Goal: Transaction & Acquisition: Purchase product/service

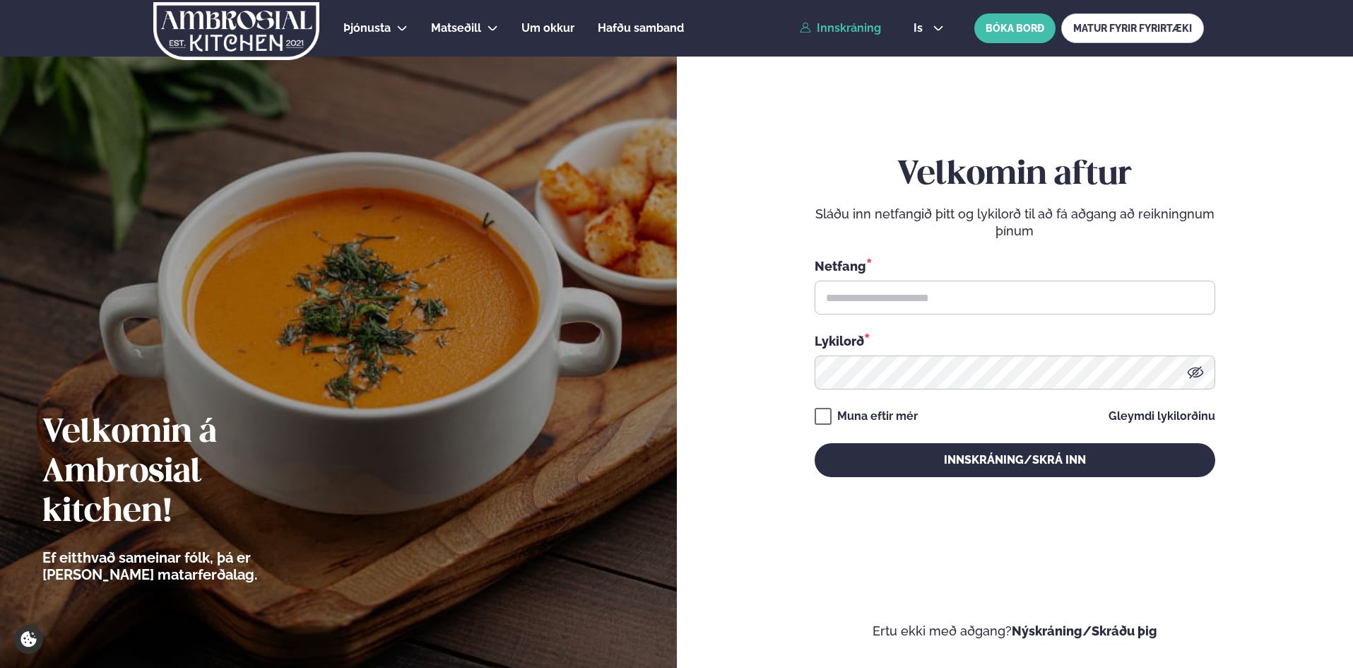
click at [846, 27] on link "Innskráning" at bounding box center [840, 28] width 81 height 13
click at [891, 305] on input "text" at bounding box center [1015, 298] width 401 height 34
type input "**********"
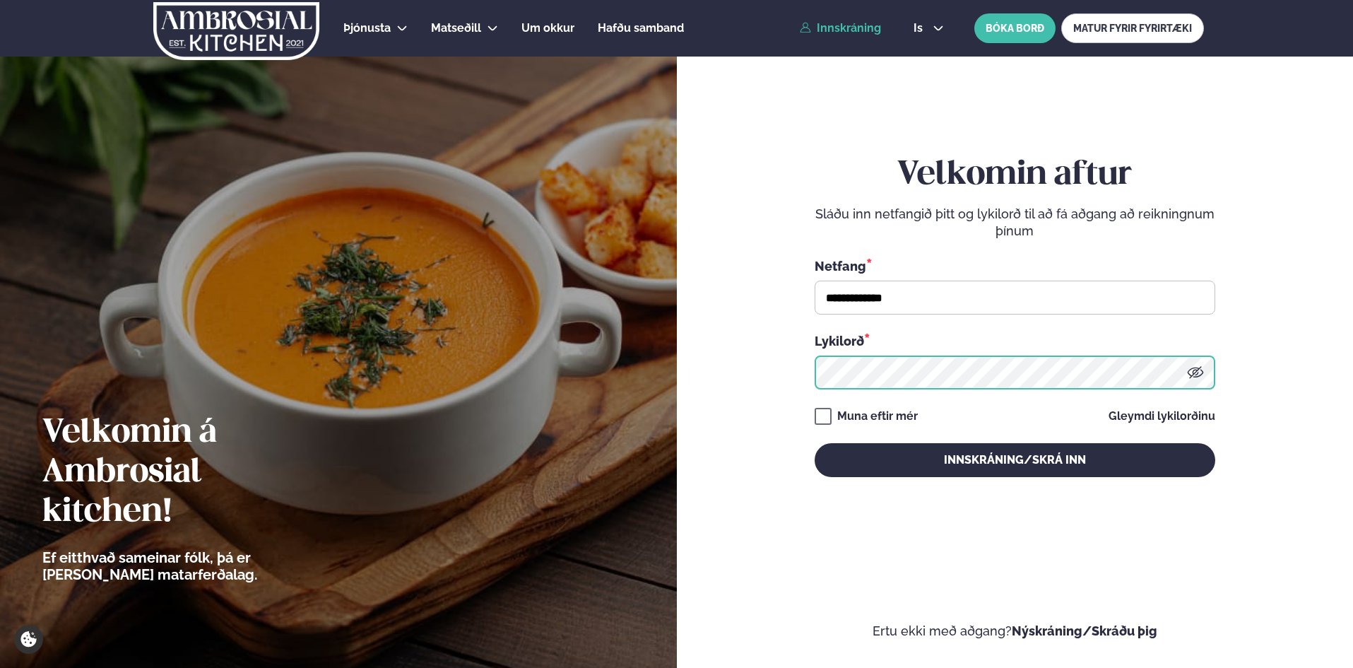
click at [815, 443] on button "Innskráning/Skrá inn" at bounding box center [1015, 460] width 401 height 34
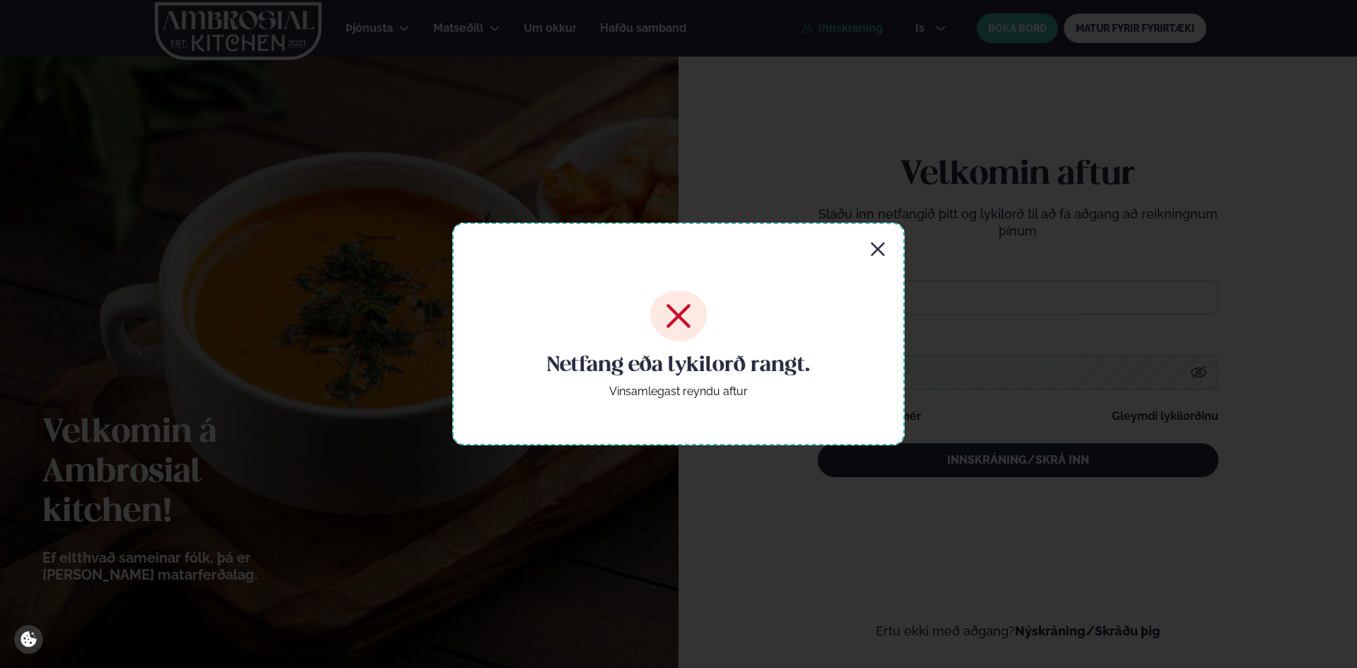
click at [875, 249] on icon "button" at bounding box center [877, 249] width 17 height 17
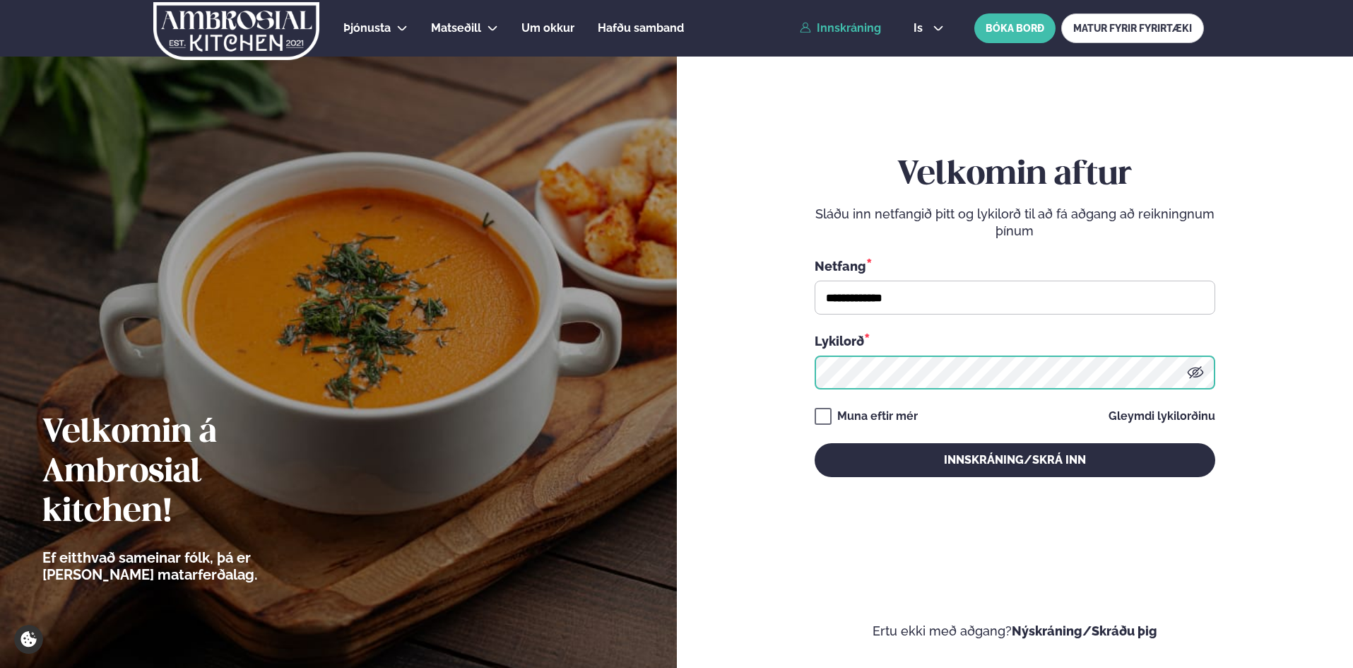
click at [660, 358] on div "**********" at bounding box center [676, 334] width 1353 height 668
click at [815, 443] on button "Innskráning/Skrá inn" at bounding box center [1015, 460] width 401 height 34
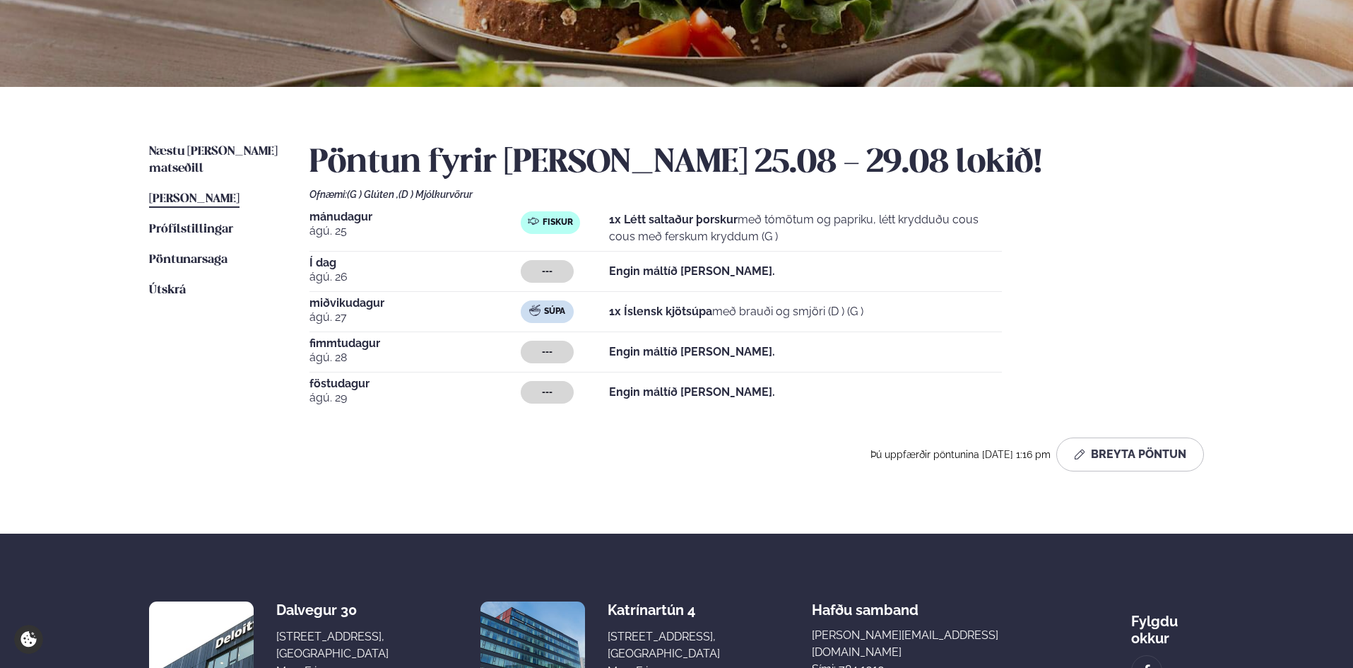
scroll to position [283, 0]
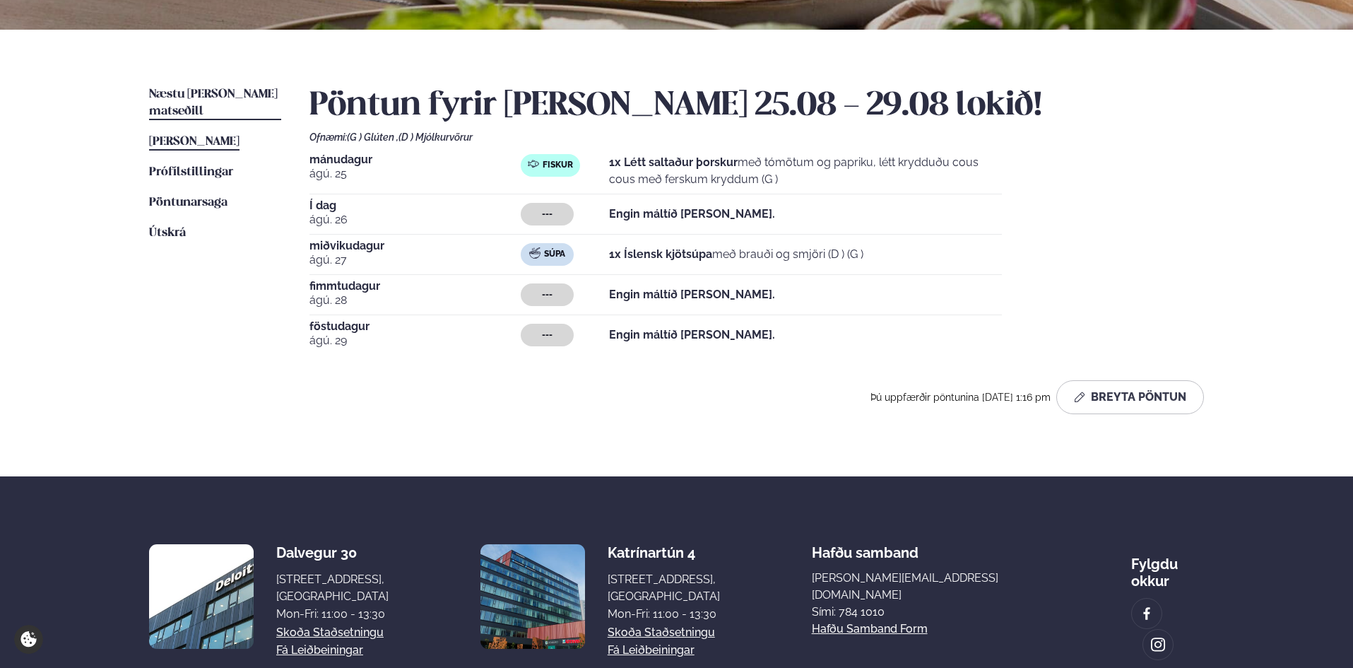
click at [223, 99] on span "Næstu [PERSON_NAME] matseðill" at bounding box center [213, 102] width 129 height 29
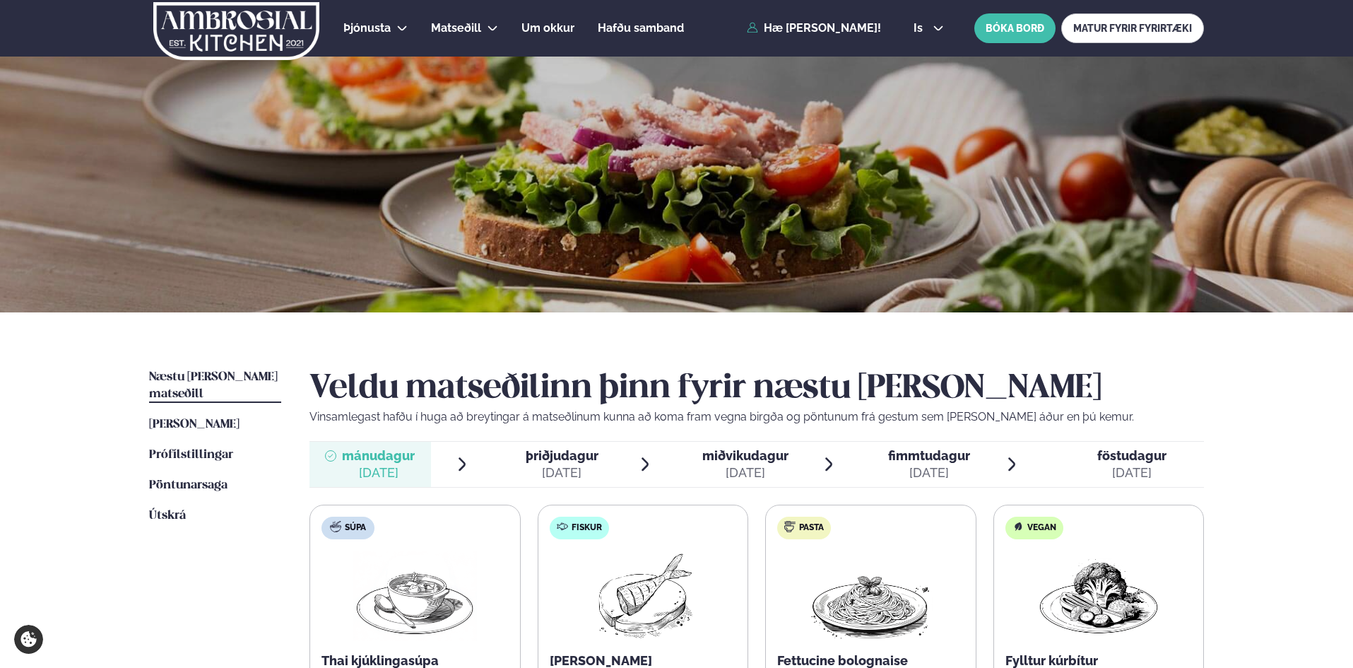
scroll to position [283, 0]
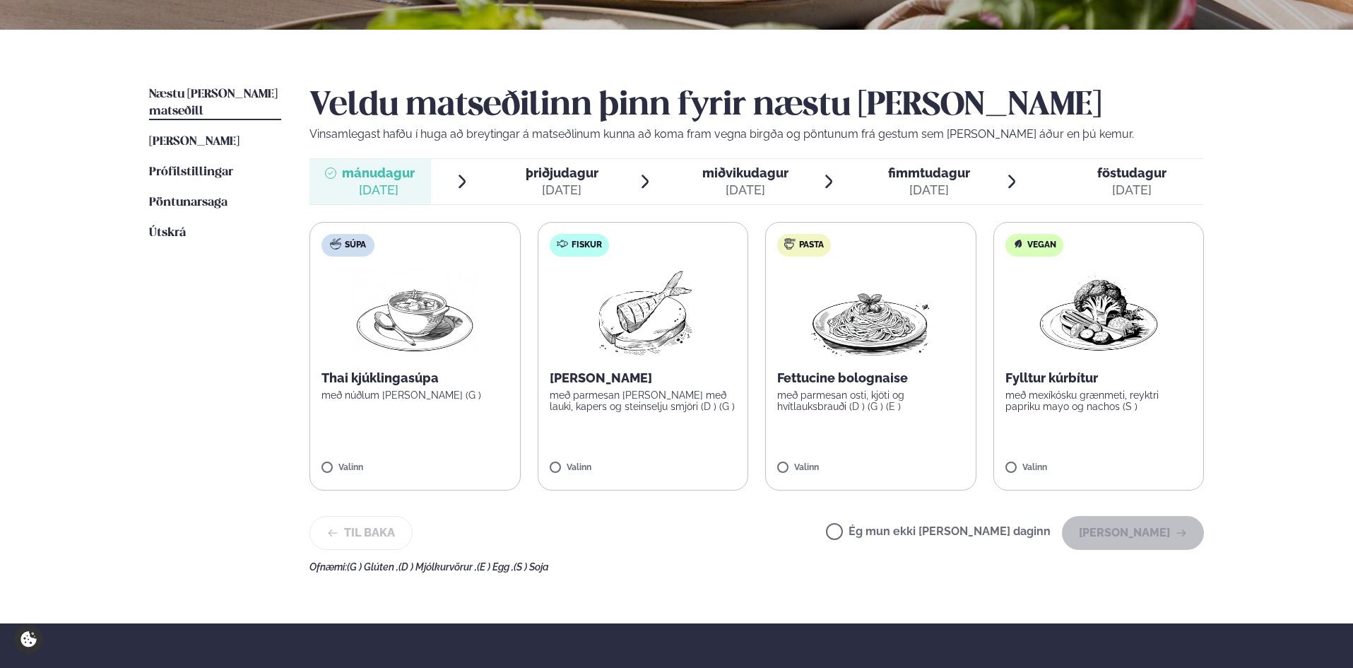
click at [372, 323] on img at bounding box center [415, 313] width 124 height 90
click at [743, 189] on div "[DATE]" at bounding box center [745, 190] width 86 height 17
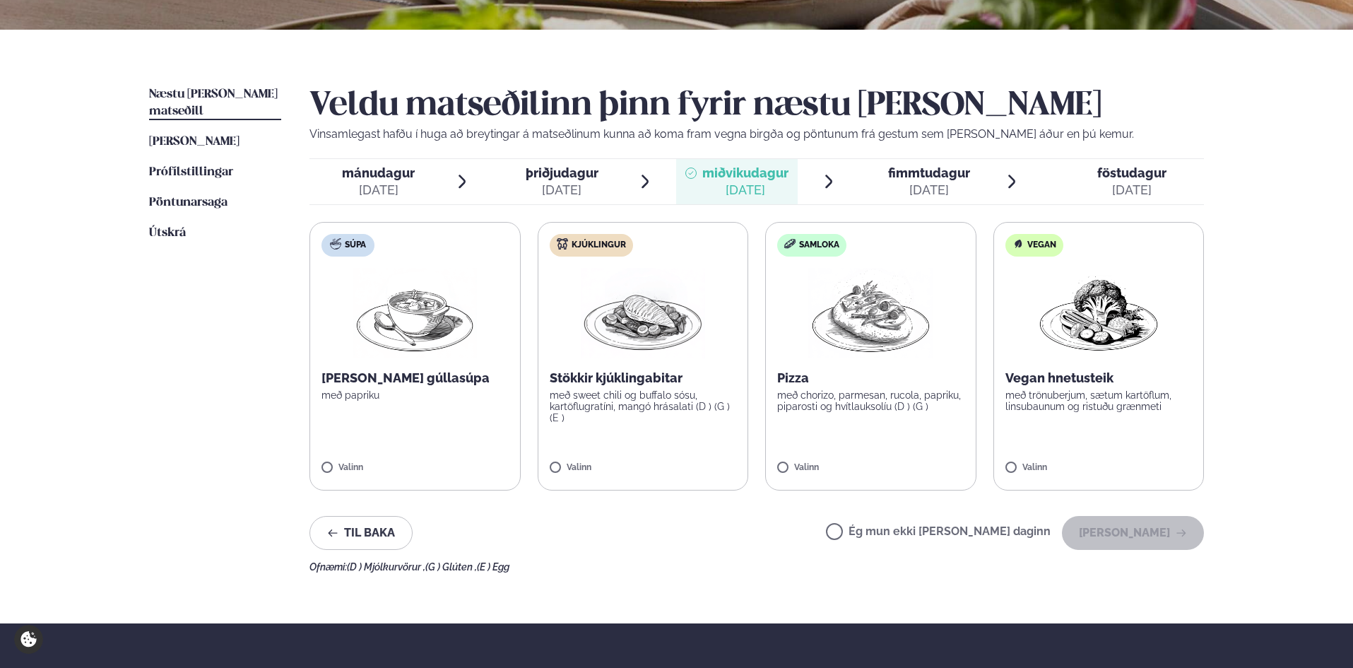
click at [404, 172] on span "mánudagur" at bounding box center [378, 172] width 73 height 15
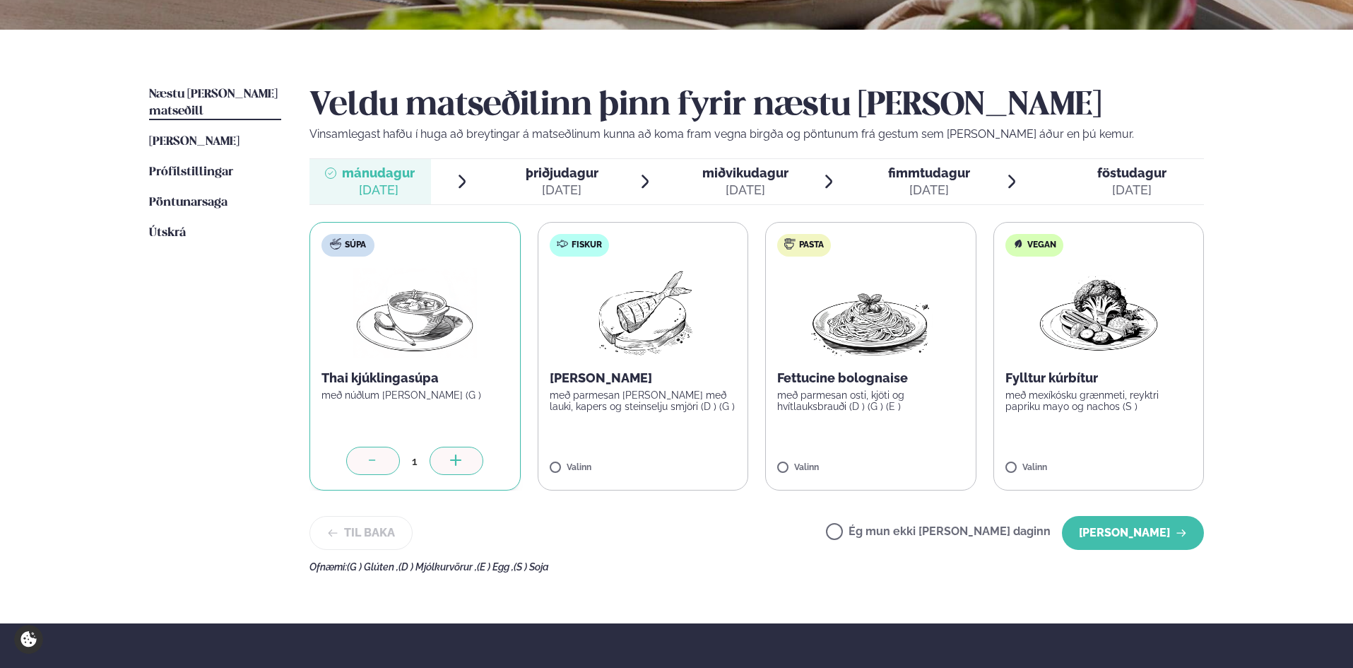
click at [408, 343] on img at bounding box center [415, 313] width 124 height 90
click at [1146, 528] on button "[PERSON_NAME]" at bounding box center [1133, 533] width 142 height 34
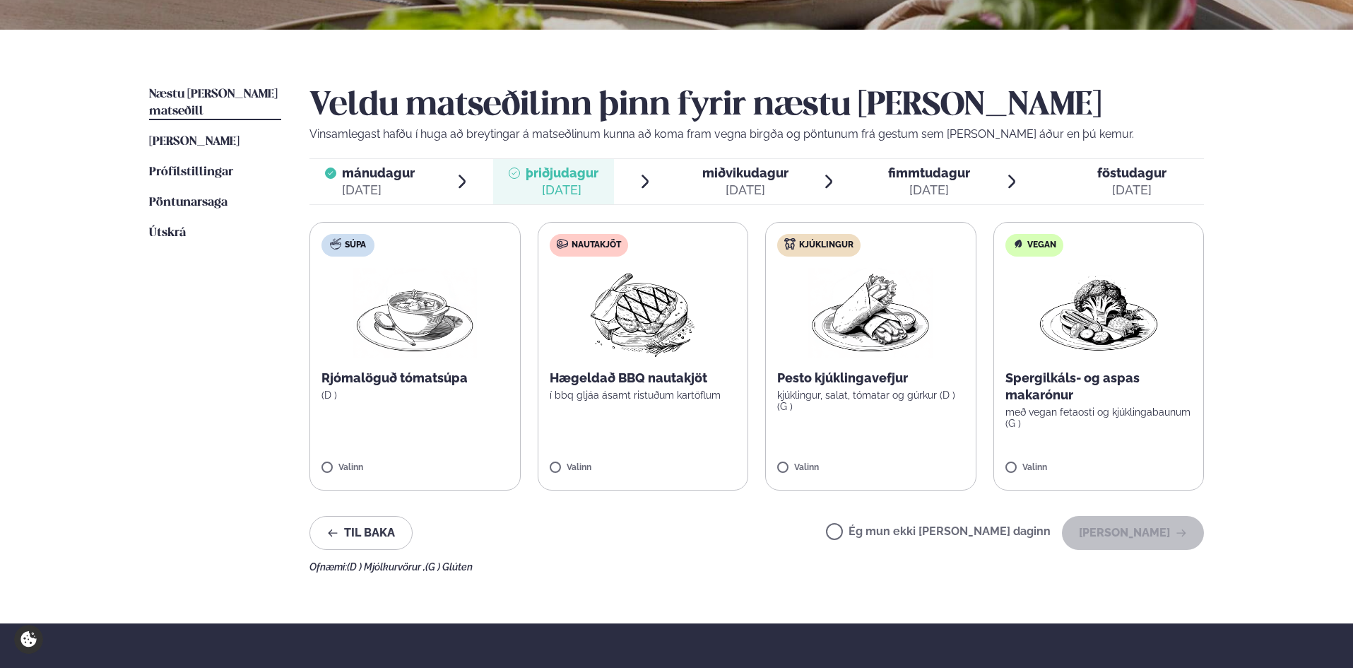
click at [737, 175] on span "miðvikudagur" at bounding box center [745, 172] width 86 height 15
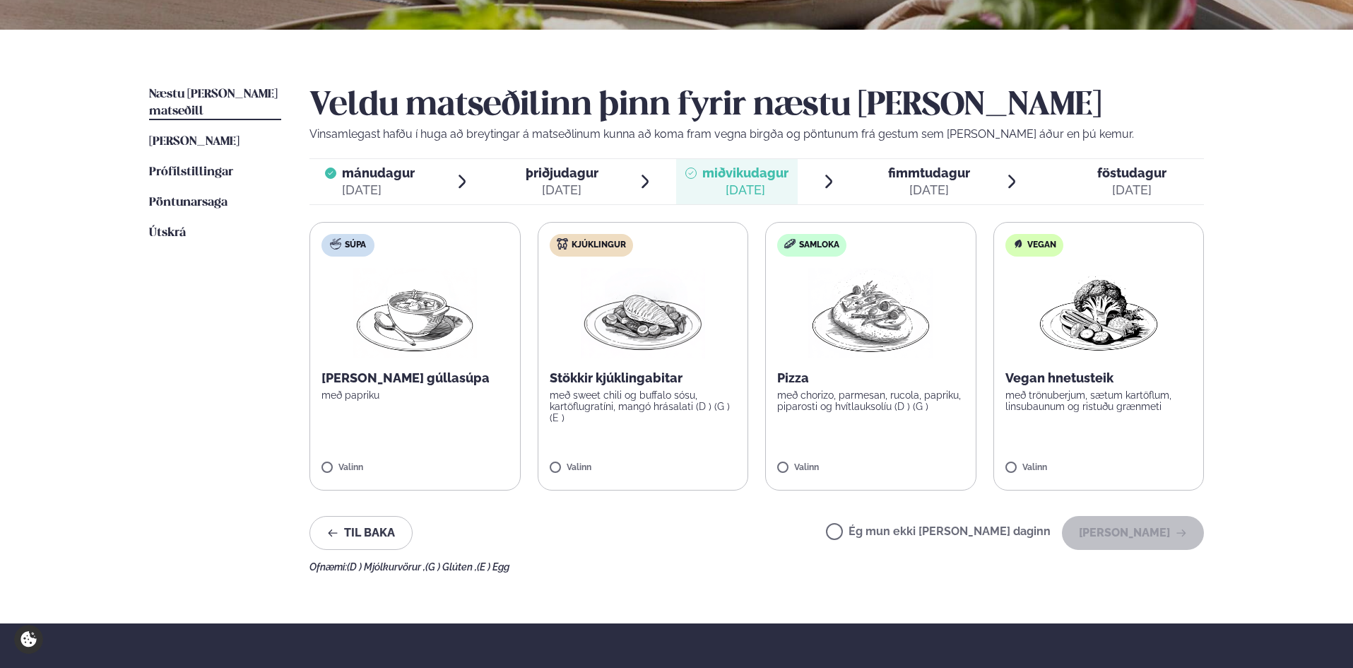
click at [632, 350] on img at bounding box center [643, 313] width 124 height 90
click at [1132, 532] on button "[PERSON_NAME]" at bounding box center [1133, 533] width 142 height 34
